Goal: Information Seeking & Learning: Learn about a topic

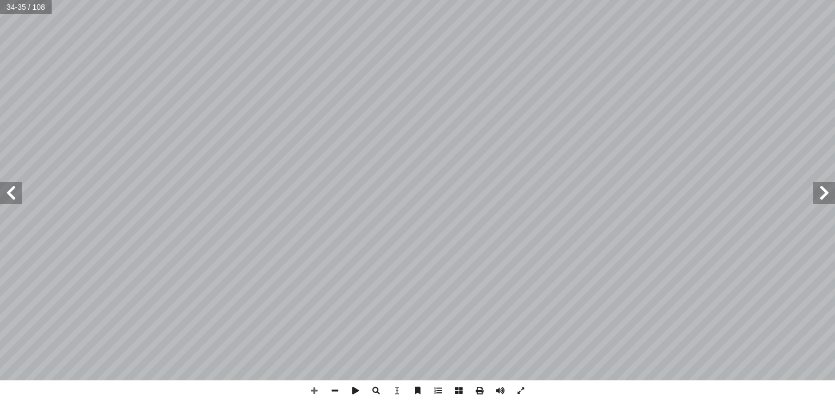
click at [1, 193] on span at bounding box center [11, 193] width 22 height 22
click at [337, 388] on span at bounding box center [334, 390] width 21 height 21
click at [502, 387] on span at bounding box center [500, 390] width 21 height 21
click at [11, 192] on span at bounding box center [11, 193] width 22 height 22
click at [13, 187] on span at bounding box center [11, 193] width 22 height 22
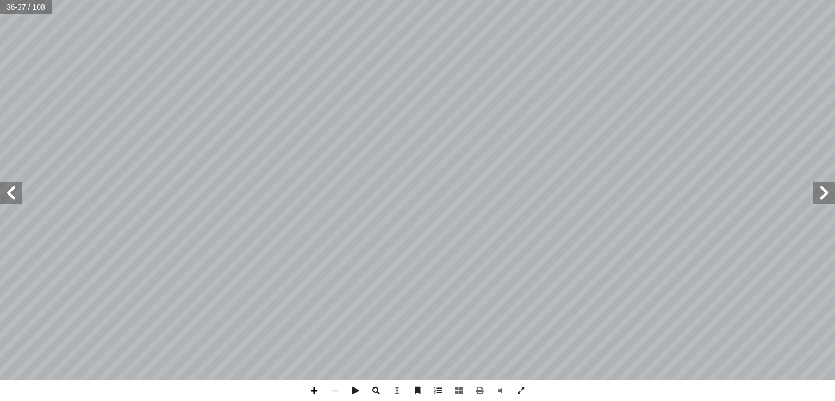
click at [313, 392] on span at bounding box center [314, 390] width 21 height 21
